Goal: Find specific page/section: Find specific page/section

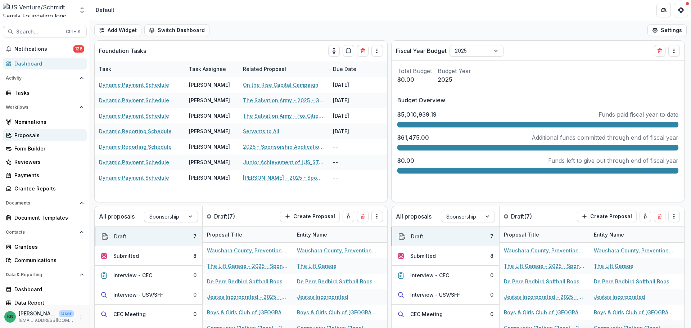
click at [24, 131] on div "Proposals" at bounding box center [47, 135] width 67 height 8
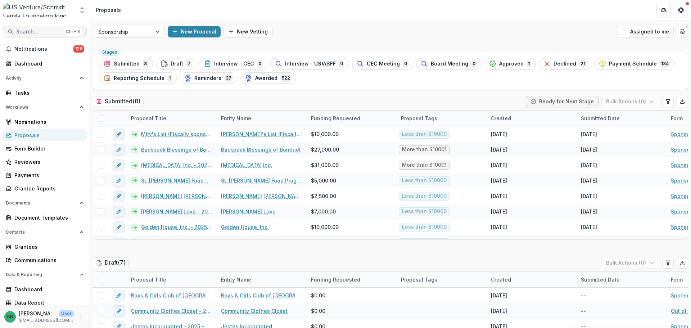
click at [22, 30] on span "Search..." at bounding box center [38, 32] width 45 height 6
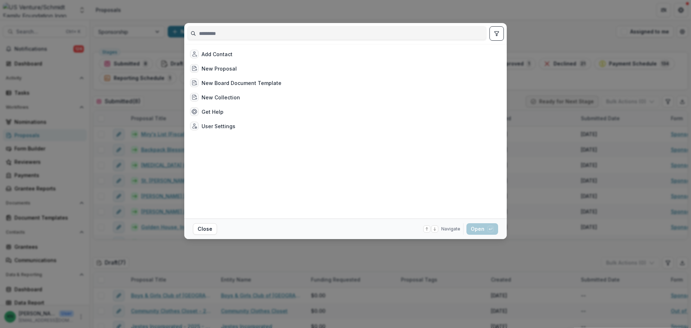
click at [268, 38] on input at bounding box center [336, 34] width 299 height 12
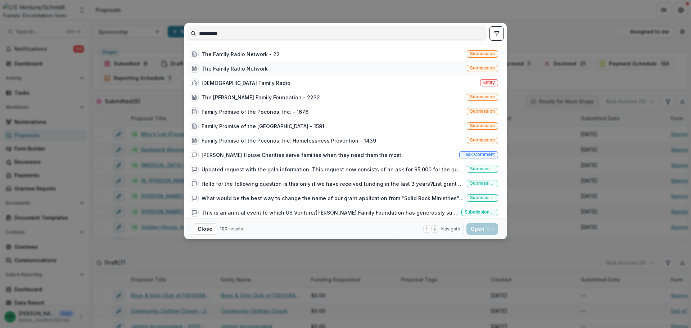
type input "**********"
click at [256, 67] on div "The Family Radio Network" at bounding box center [235, 69] width 66 height 8
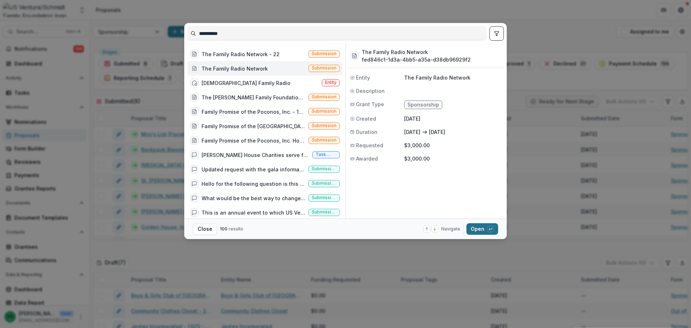
click at [480, 225] on button "Open with enter key" at bounding box center [482, 229] width 32 height 12
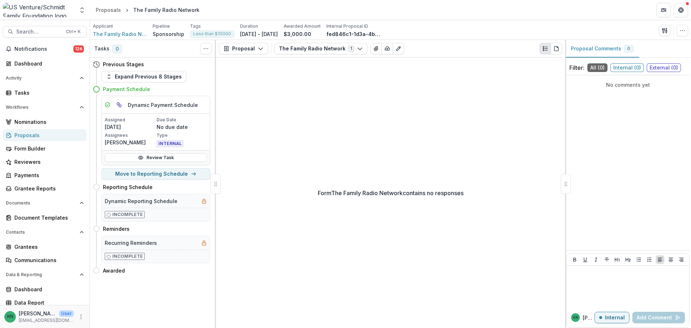
click at [31, 136] on div "Proposals" at bounding box center [47, 135] width 67 height 8
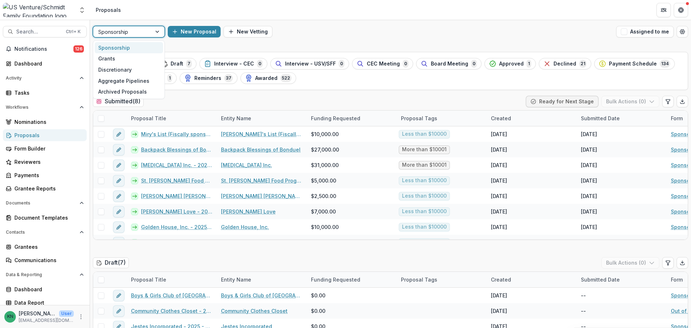
click at [158, 30] on div at bounding box center [157, 31] width 13 height 11
click at [115, 58] on div "Grants" at bounding box center [129, 58] width 68 height 11
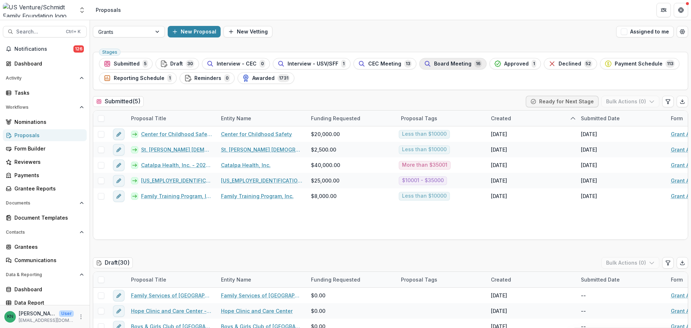
click at [438, 62] on span "Board Meeting" at bounding box center [452, 64] width 37 height 6
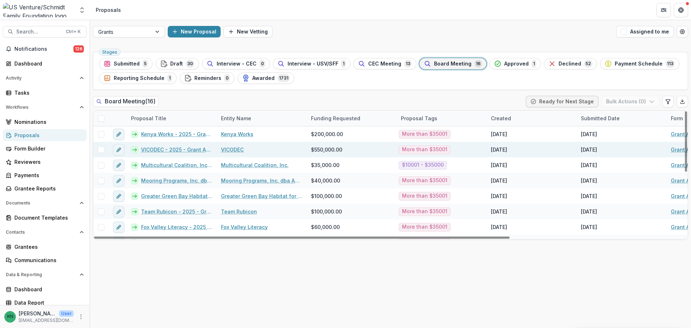
click at [170, 151] on link "VICODEC - 2025 - Grant Application" at bounding box center [176, 150] width 71 height 8
